Goal: Information Seeking & Learning: Learn about a topic

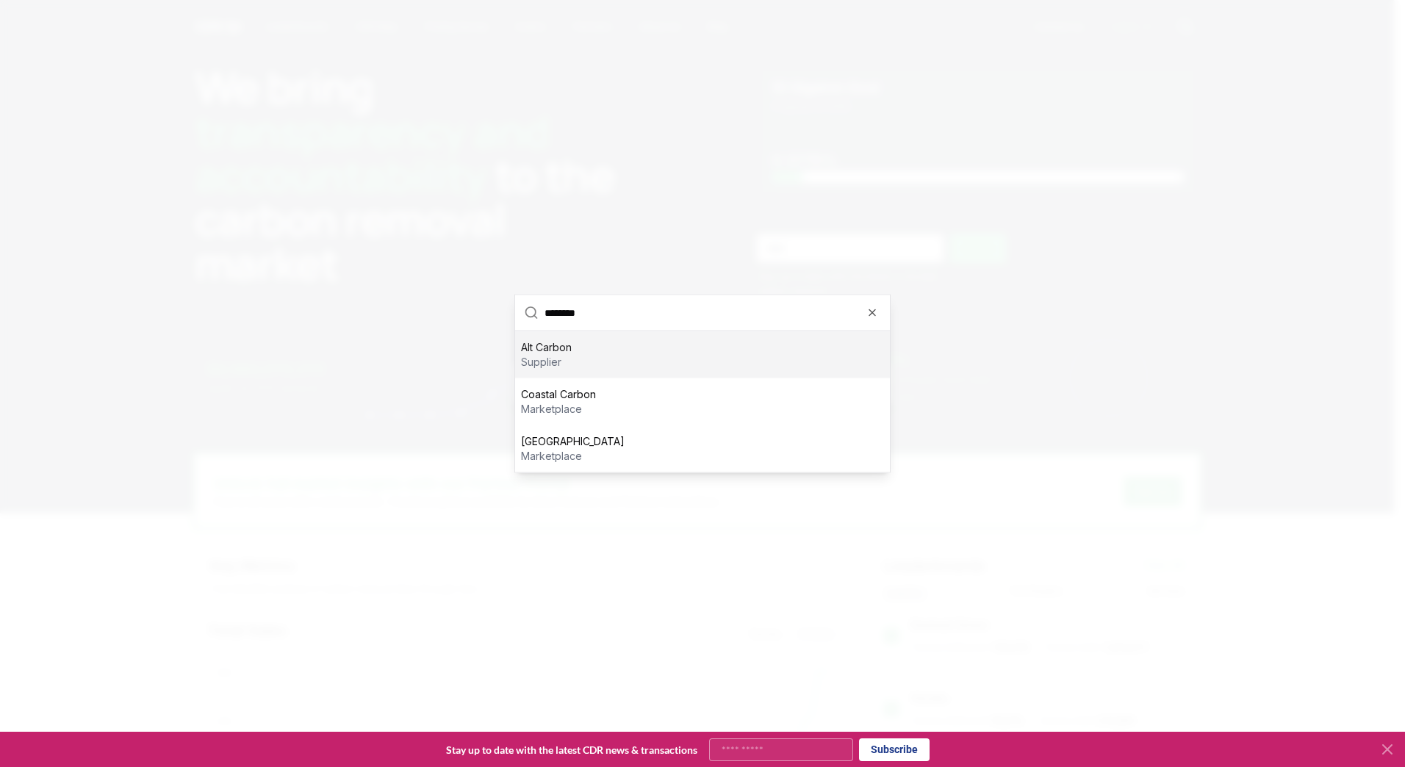
type input "********"
click at [560, 359] on p "supplier" at bounding box center [546, 362] width 51 height 15
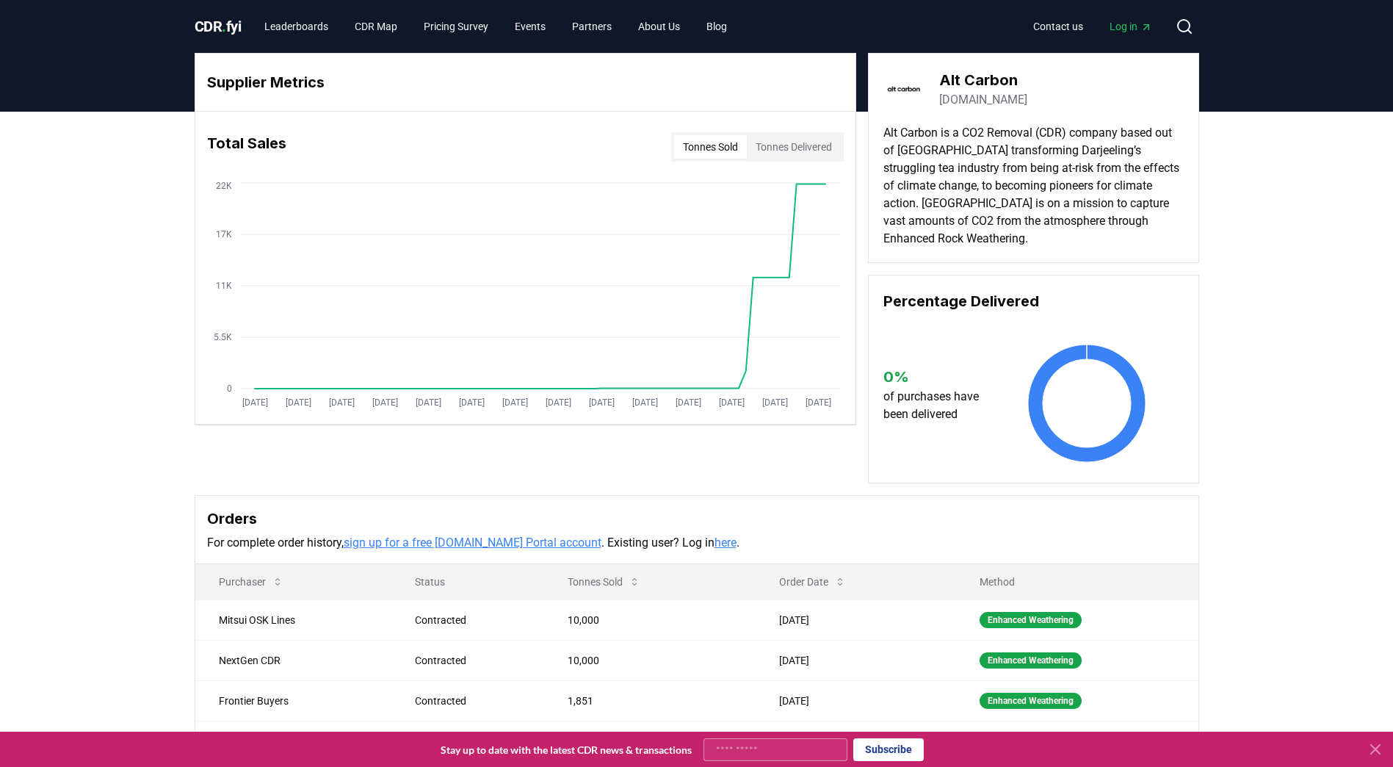
click at [796, 152] on button "Tonnes Delivered" at bounding box center [794, 147] width 94 height 24
click at [722, 150] on button "Tonnes Sold" at bounding box center [710, 147] width 73 height 24
click at [1194, 22] on button "Search" at bounding box center [1184, 26] width 29 height 29
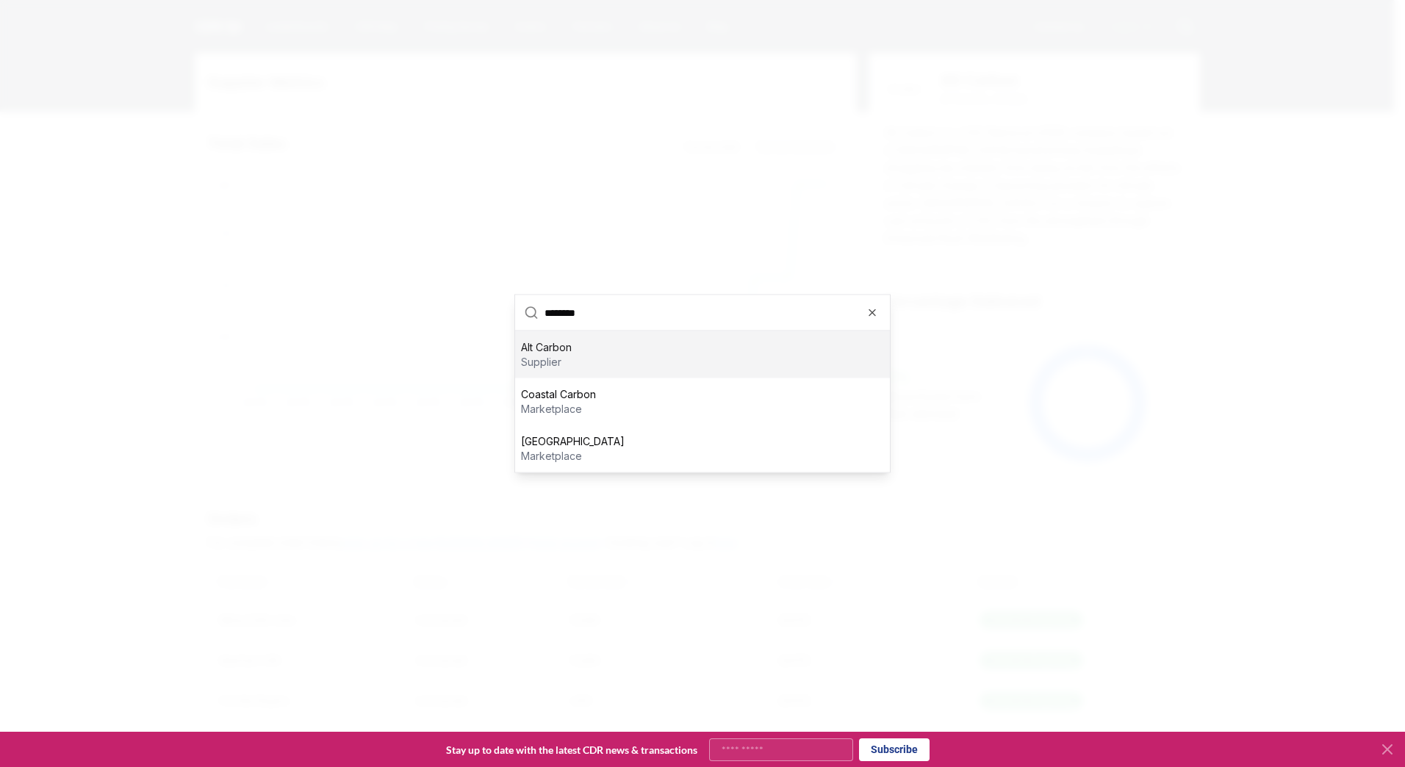
click at [1001, 333] on div at bounding box center [702, 383] width 1405 height 767
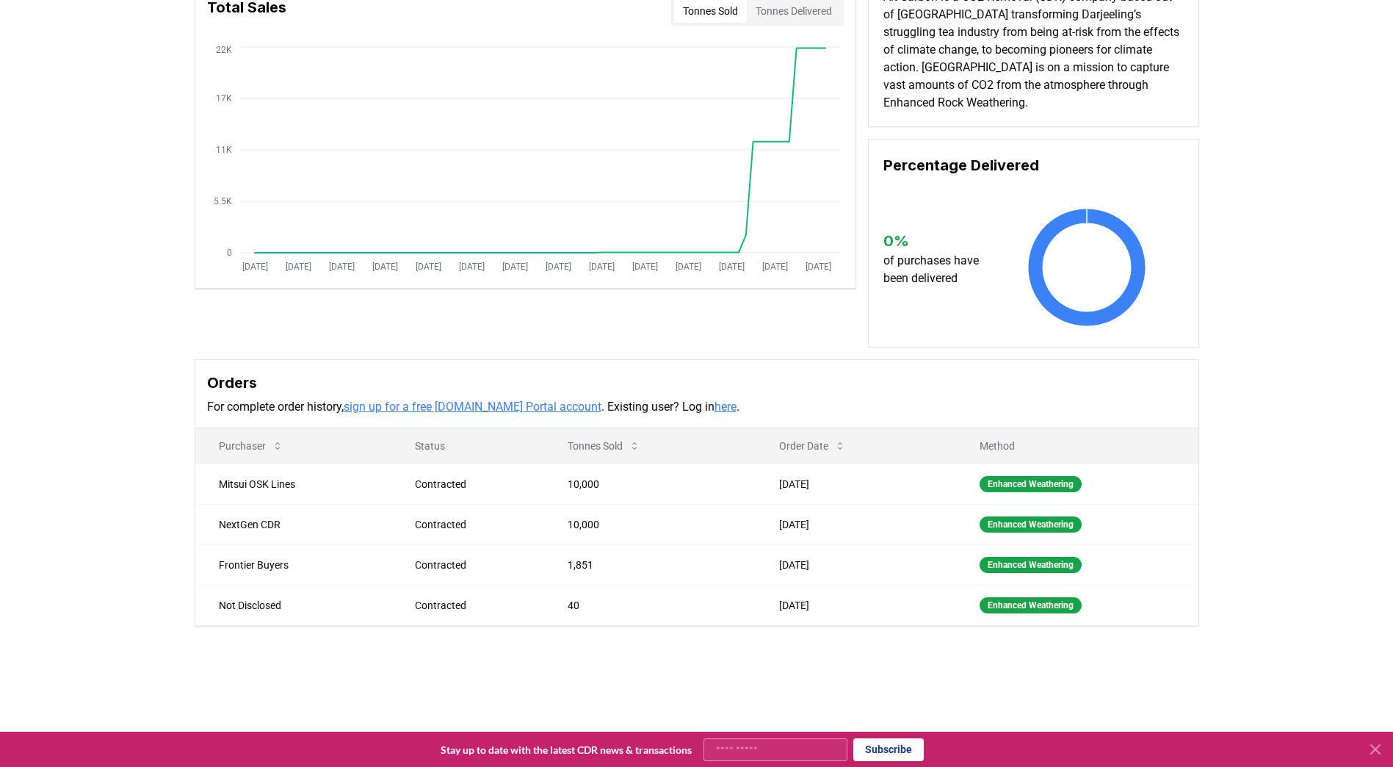
scroll to position [147, 0]
